Goal: Task Accomplishment & Management: Complete application form

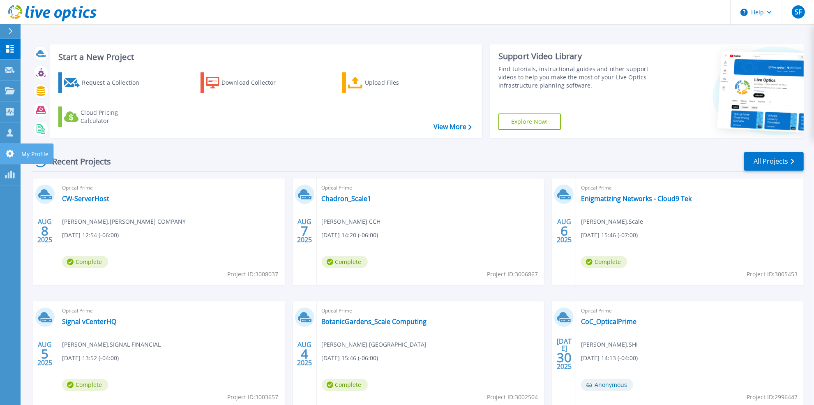
click at [9, 153] on icon at bounding box center [10, 154] width 10 height 8
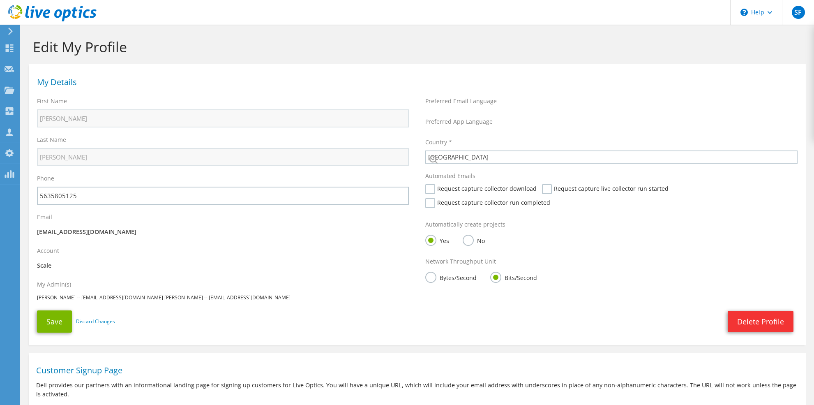
select select "224"
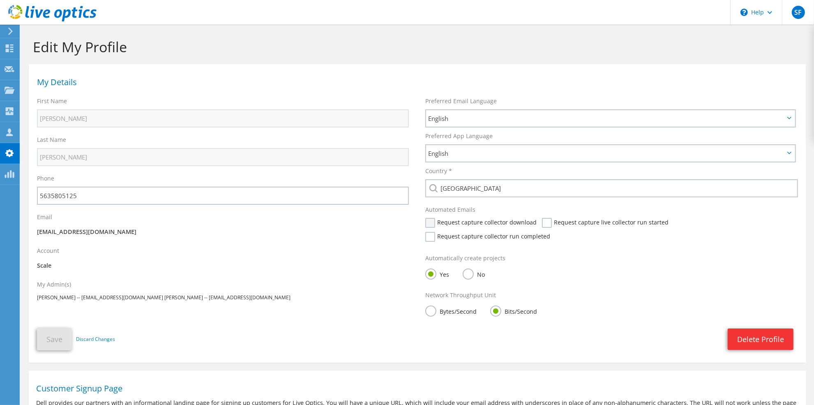
drag, startPoint x: 424, startPoint y: 222, endPoint x: 455, endPoint y: 227, distance: 31.3
click at [425, 222] on div "Automated Emails Request capture collector download Request capture live collec…" at bounding box center [611, 225] width 389 height 49
click at [432, 220] on label "Request capture collector download" at bounding box center [481, 223] width 111 height 10
click at [0, 0] on input "Request capture collector download" at bounding box center [0, 0] width 0 height 0
click at [536, 222] on div "Request capture collector download" at bounding box center [484, 225] width 116 height 14
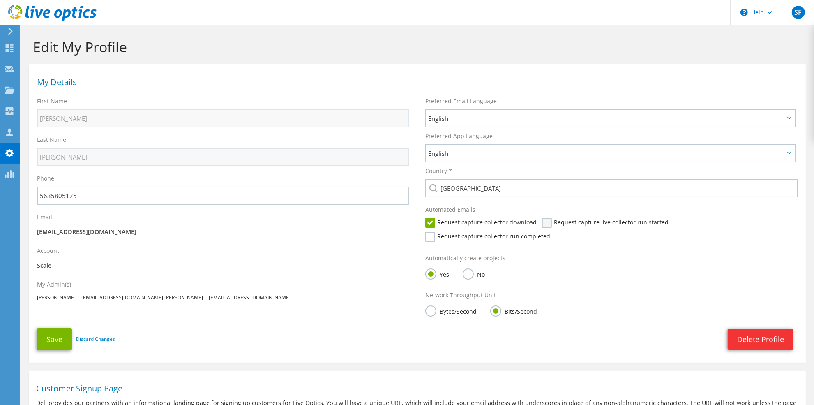
click at [542, 223] on label "Request capture live collector run started" at bounding box center [605, 223] width 127 height 10
click at [0, 0] on input "Request capture live collector run started" at bounding box center [0, 0] width 0 height 0
click at [550, 232] on label "Request capture collector run completed" at bounding box center [488, 237] width 125 height 10
click at [0, 0] on input "Request capture collector run completed" at bounding box center [0, 0] width 0 height 0
click at [60, 335] on button "Save" at bounding box center [54, 339] width 35 height 22
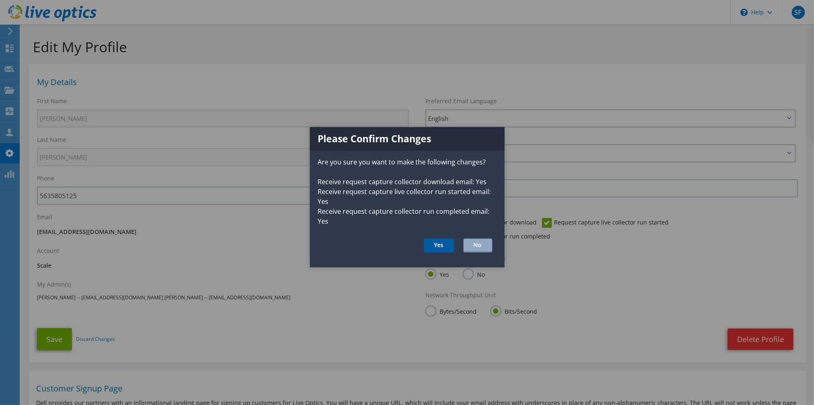
click at [437, 246] on button "Yes" at bounding box center [439, 245] width 30 height 14
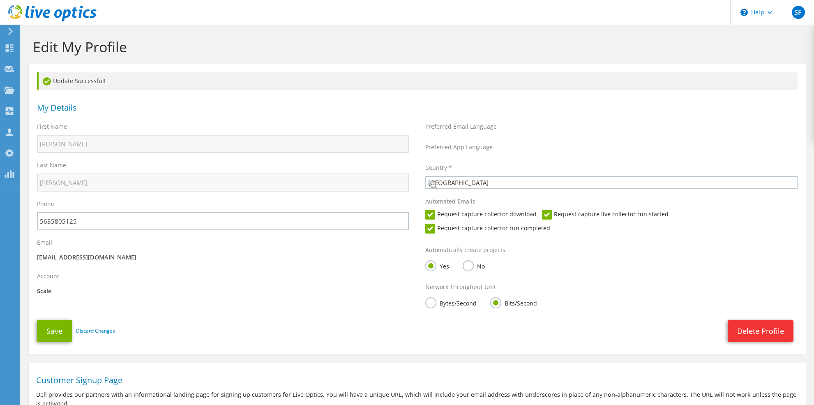
select select "224"
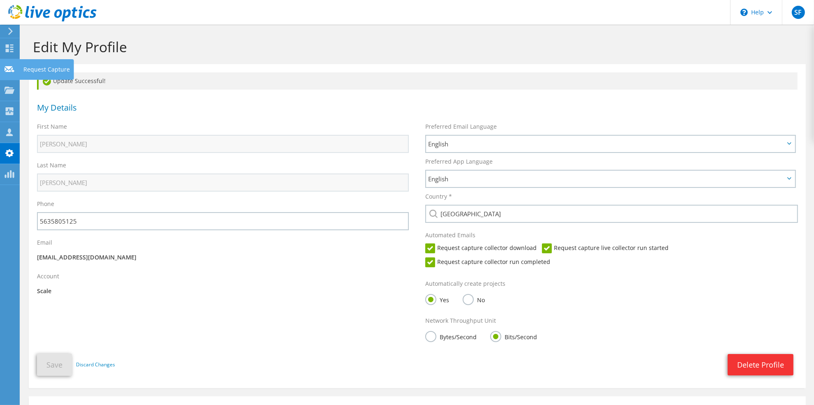
click at [7, 65] on icon at bounding box center [10, 69] width 10 height 8
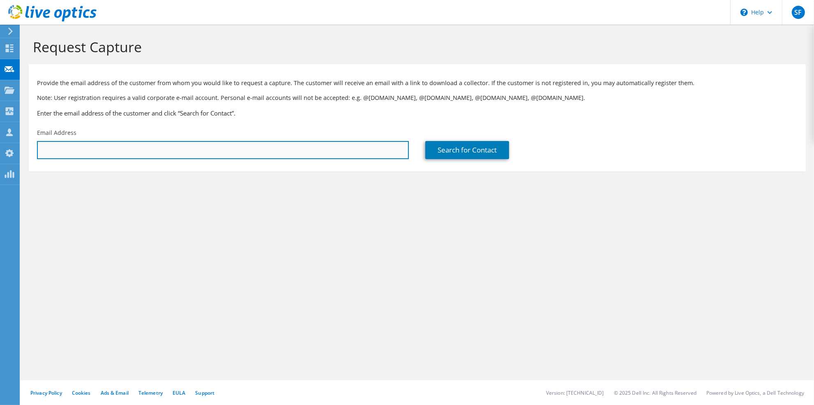
paste input "rwambolt@acorntechservices.com"
type input "rwambolt@acorntechservices.com"
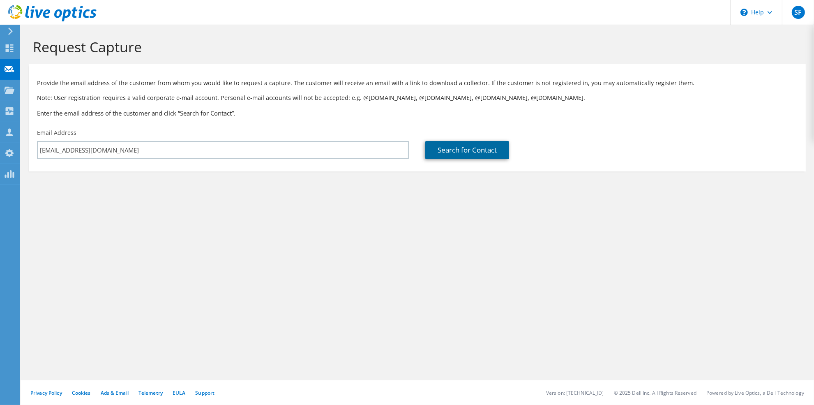
click at [441, 147] on link "Search for Contact" at bounding box center [468, 150] width 84 height 18
type input "INDUSTRY, CALIFORNIA"
type input "ryan"
type input "wambolt"
type input "[GEOGRAPHIC_DATA]"
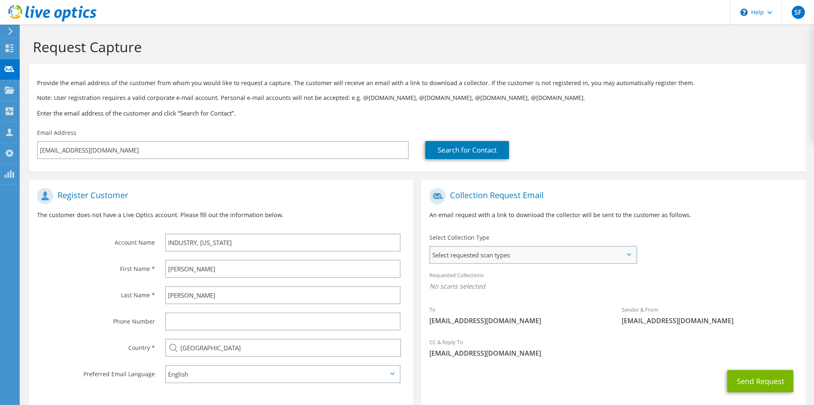
click at [545, 255] on span "Select requested scan types" at bounding box center [533, 255] width 206 height 16
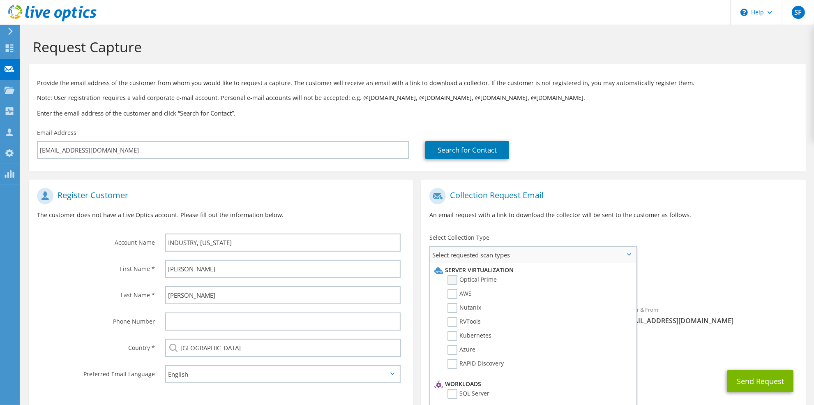
click at [488, 279] on label "Optical Prime" at bounding box center [472, 280] width 49 height 10
click at [0, 0] on input "Optical Prime" at bounding box center [0, 0] width 0 height 0
click at [745, 384] on button "Send Request" at bounding box center [761, 383] width 66 height 22
